Goal: Check status: Check status

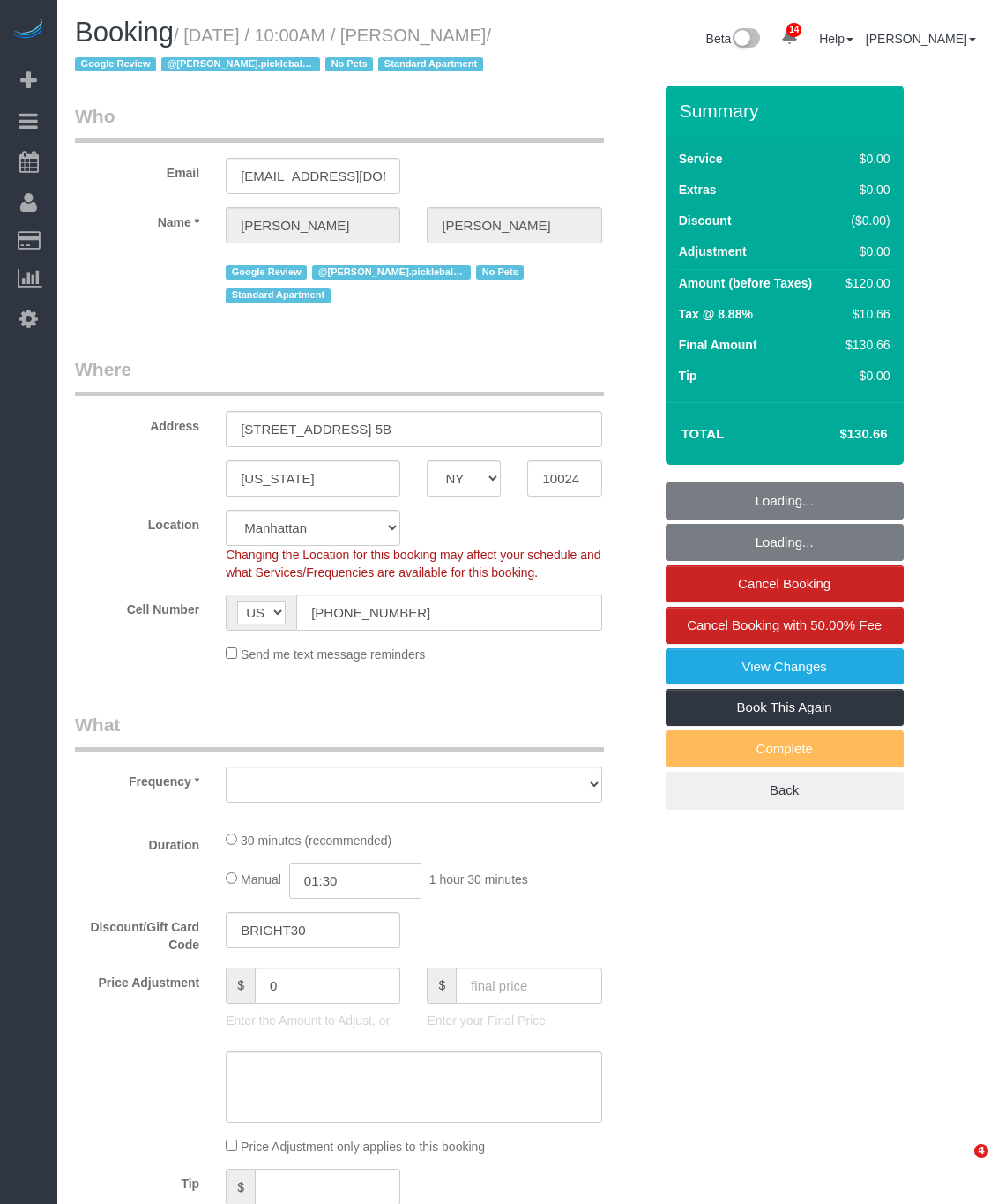
select select "NY"
select select "number:57"
select select "number:71"
select select "number:15"
select select "number:5"
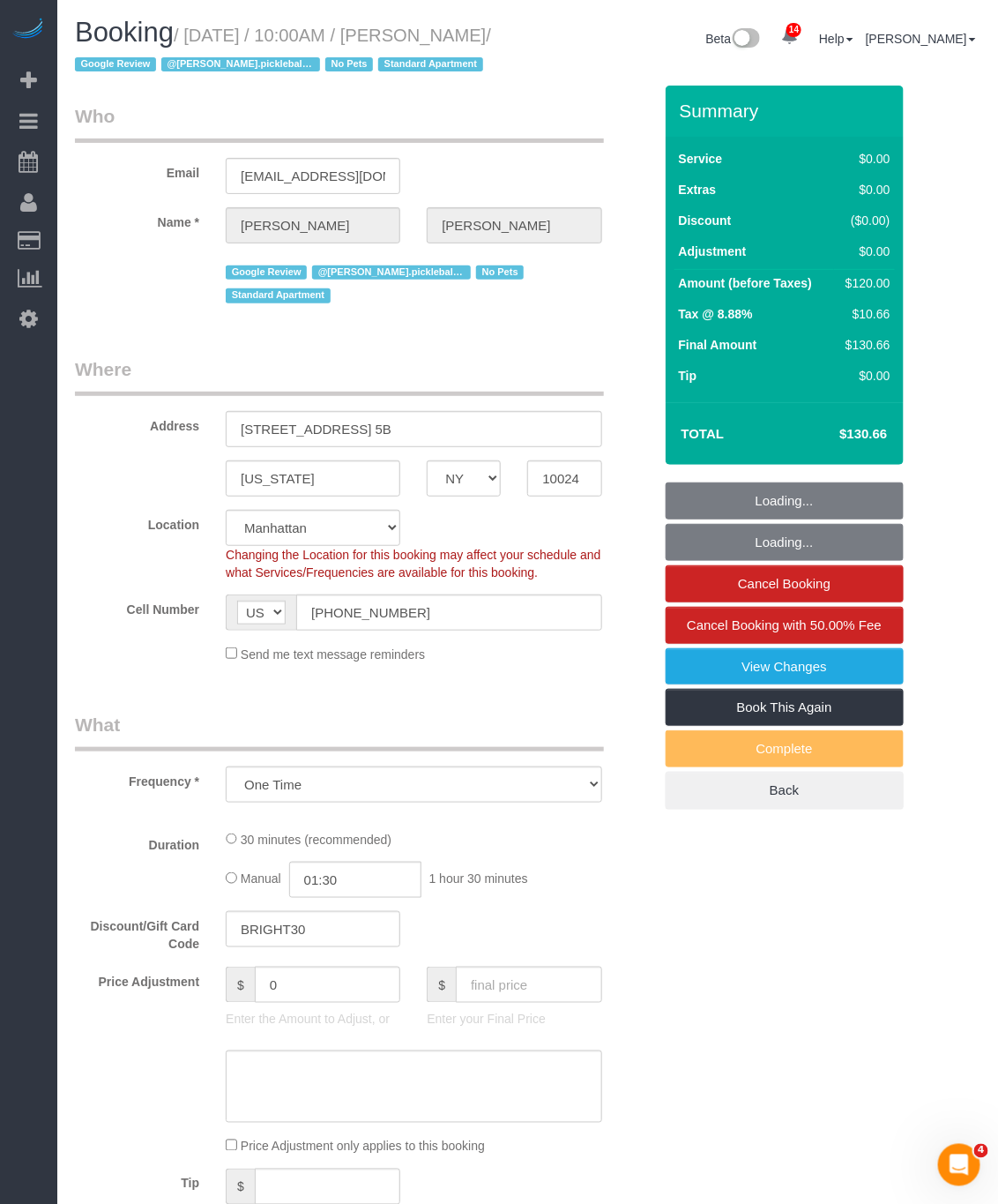
select select "object:12521"
select select "string:stripe-pm_1RqZSh4VGloSiKo7kQNzh7VV"
select select "spot106"
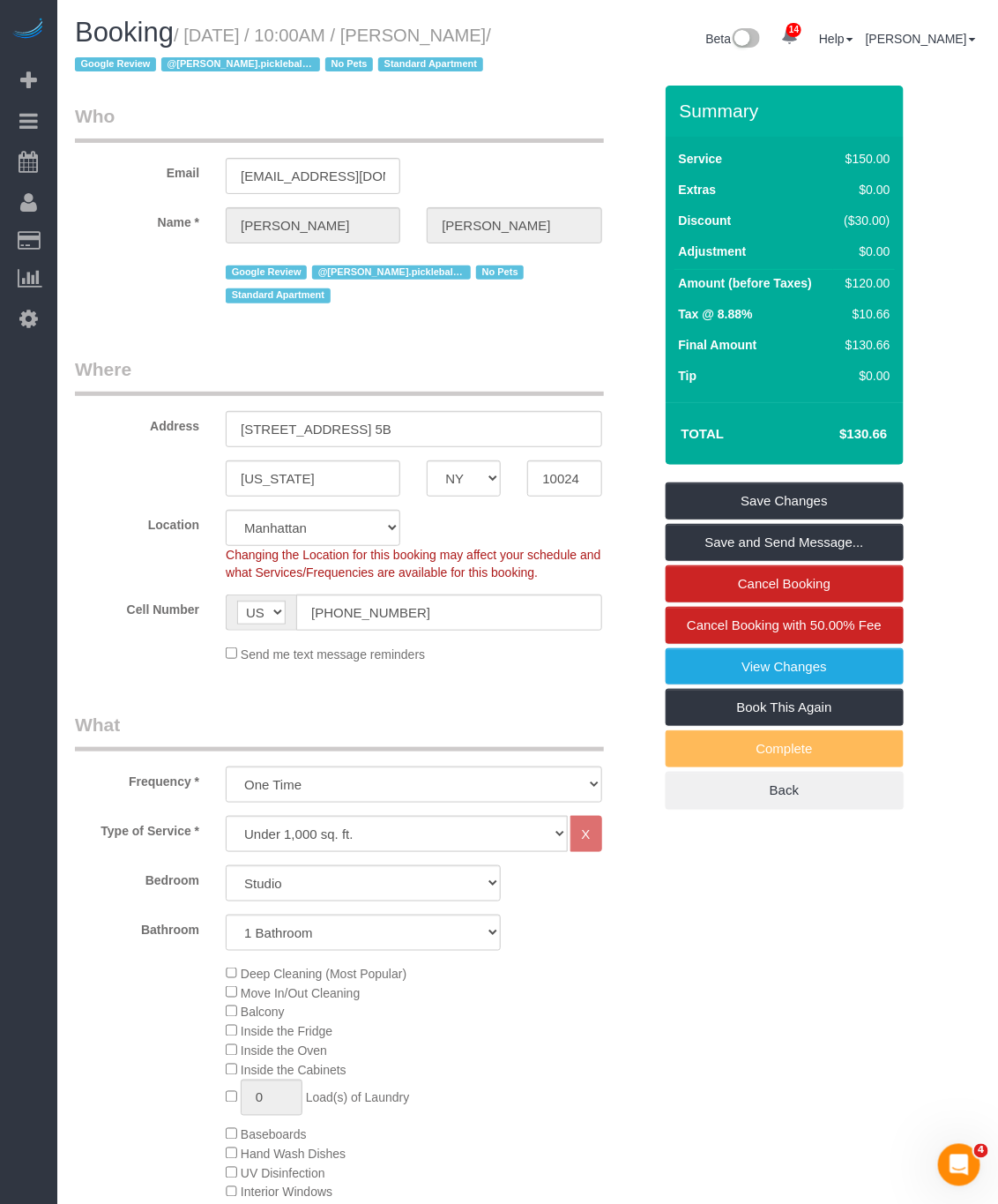
drag, startPoint x: 130, startPoint y: 59, endPoint x: 124, endPoint y: 49, distance: 11.7
click at [122, 51] on h1 "Booking / [DATE] / 10:00AM / [PERSON_NAME] / Google Review @[PERSON_NAME].pickl…" at bounding box center [295, 48] width 440 height 60
click at [127, 62] on small "/ [DATE] / 10:00AM / [PERSON_NAME] / Google Review @[PERSON_NAME].pickleball - …" at bounding box center [283, 51] width 416 height 50
drag, startPoint x: 122, startPoint y: 64, endPoint x: 193, endPoint y: 35, distance: 76.7
click at [193, 35] on small "/ [DATE] / 10:00AM / [PERSON_NAME] / Google Review @[PERSON_NAME].pickleball - …" at bounding box center [283, 51] width 416 height 50
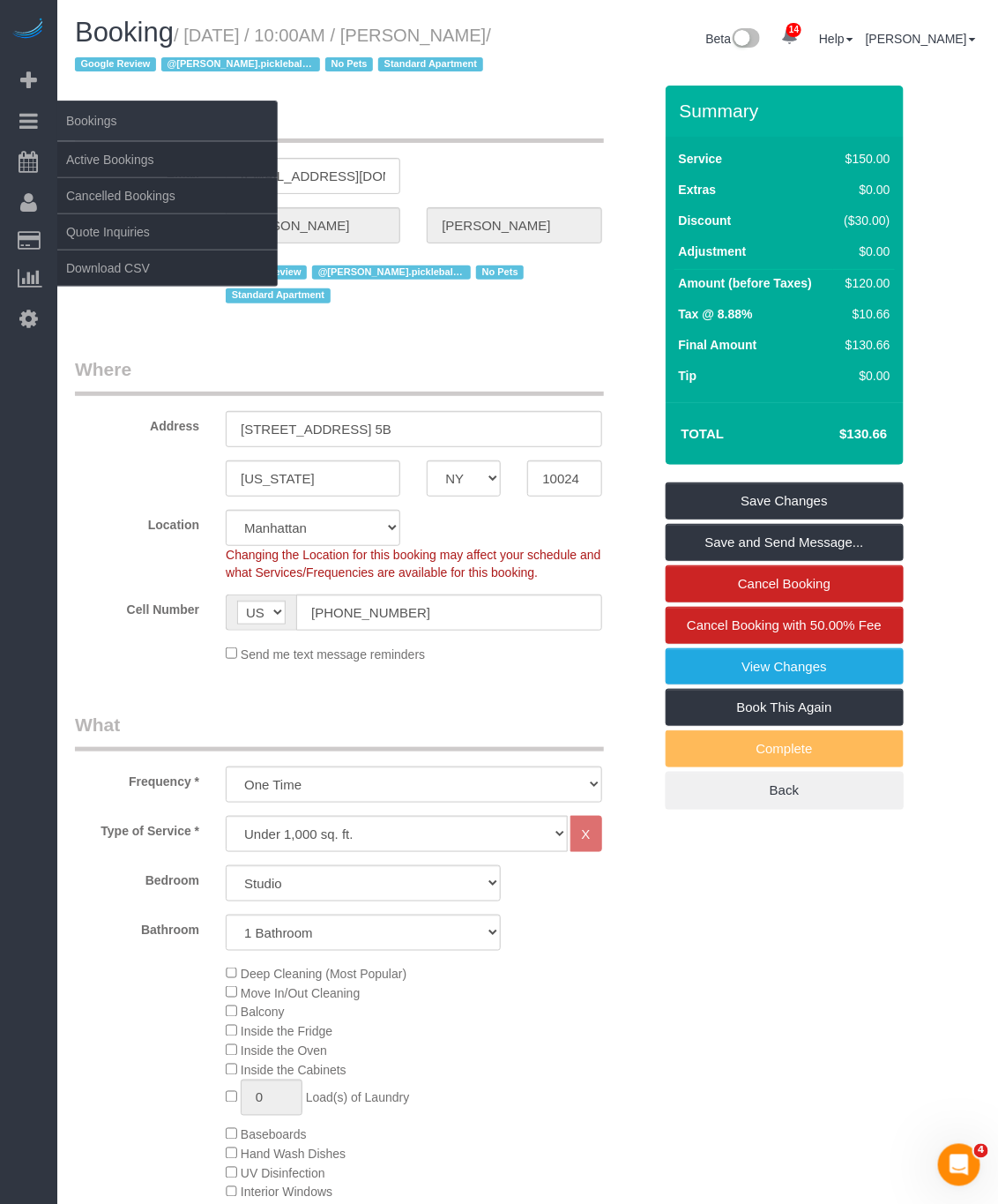
copy small "[DATE] / 10:00AM / [PERSON_NAME]"
